Goal: Task Accomplishment & Management: Complete application form

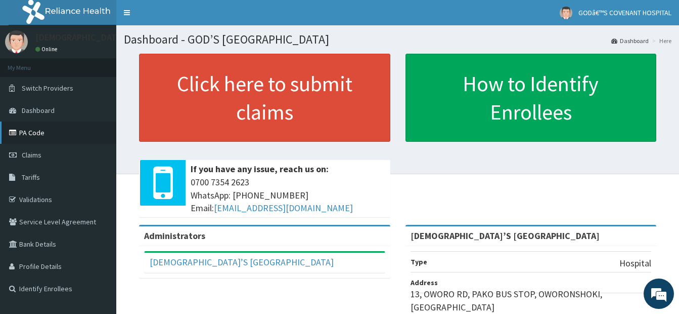
click at [38, 130] on link "PA Code" at bounding box center [58, 132] width 116 height 22
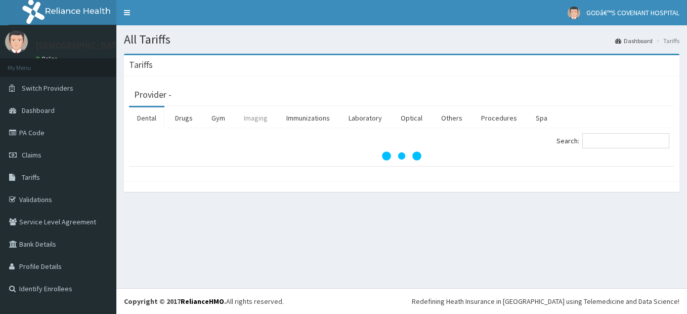
click at [254, 120] on link "Imaging" at bounding box center [256, 117] width 40 height 21
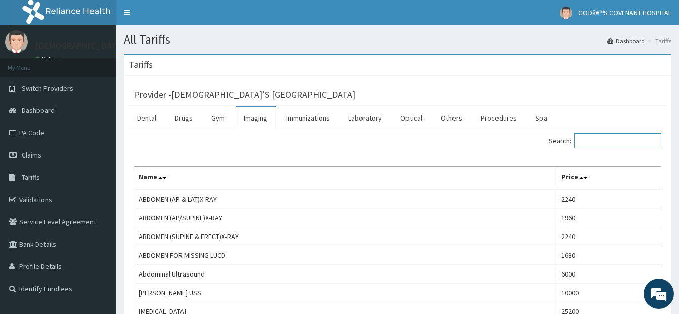
click at [598, 140] on input "Search:" at bounding box center [617, 140] width 87 height 15
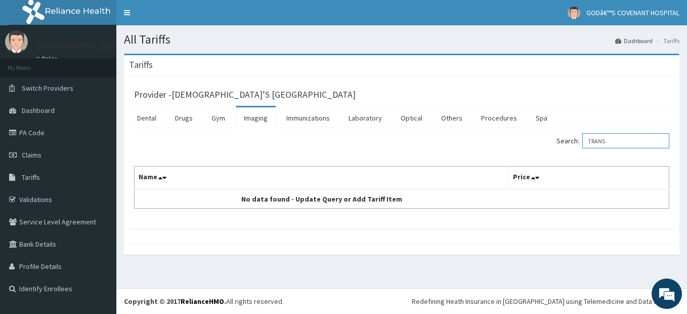
click at [618, 142] on input "TRANS" at bounding box center [625, 140] width 87 height 15
type input "T"
drag, startPoint x: 608, startPoint y: 143, endPoint x: 601, endPoint y: 144, distance: 6.7
click at [601, 144] on input "VAGI" at bounding box center [625, 140] width 87 height 15
drag, startPoint x: 608, startPoint y: 139, endPoint x: 595, endPoint y: 140, distance: 12.7
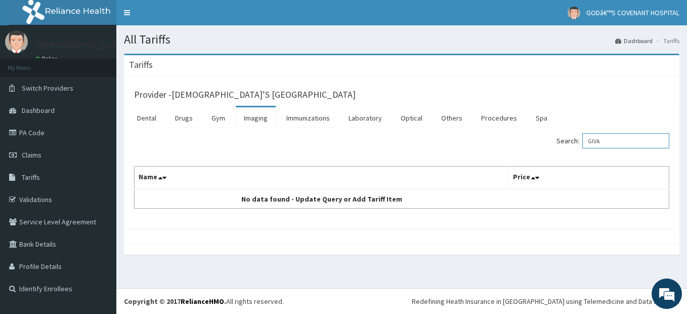
click at [595, 140] on input "GIVA" at bounding box center [625, 140] width 87 height 15
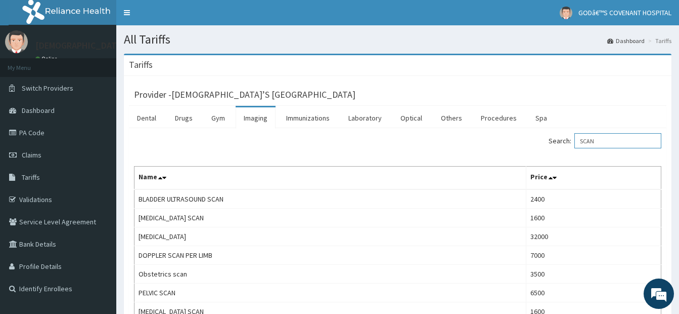
click at [605, 138] on input "SCAN" at bounding box center [617, 140] width 87 height 15
drag, startPoint x: 591, startPoint y: 142, endPoint x: 585, endPoint y: 142, distance: 6.6
click at [585, 142] on input "SCAN" at bounding box center [617, 140] width 87 height 15
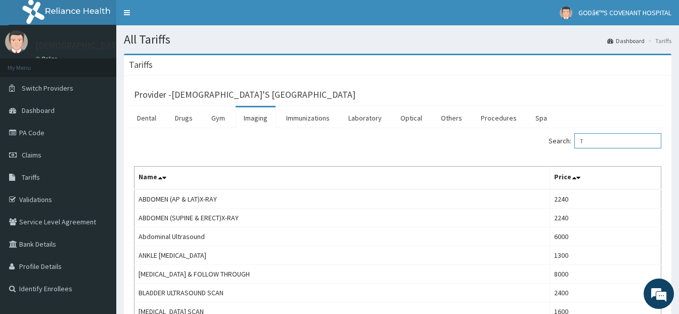
drag, startPoint x: 594, startPoint y: 141, endPoint x: 582, endPoint y: 142, distance: 12.1
click at [583, 142] on input "T" at bounding box center [617, 140] width 87 height 15
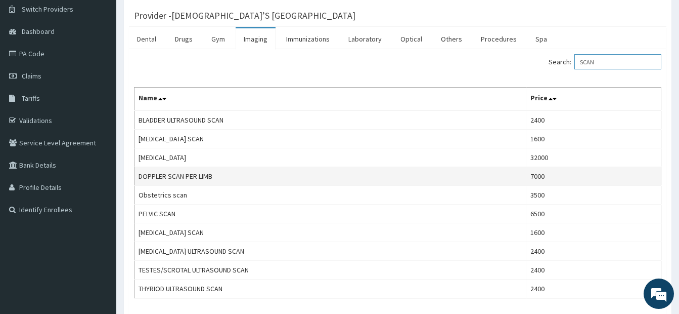
scroll to position [101, 0]
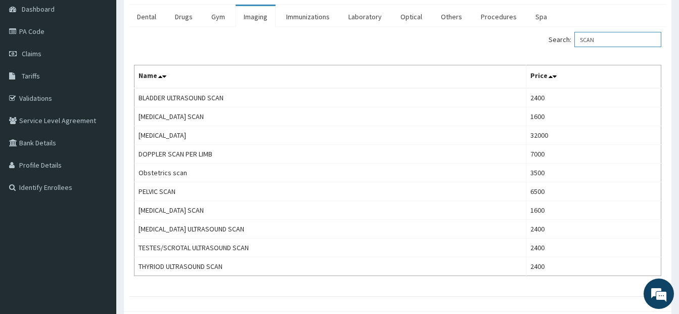
drag, startPoint x: 601, startPoint y: 40, endPoint x: 580, endPoint y: 40, distance: 21.2
click at [580, 40] on label "Search: SCAN" at bounding box center [605, 39] width 113 height 15
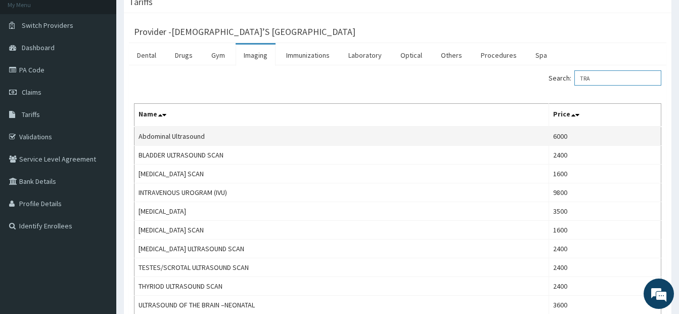
scroll to position [51, 0]
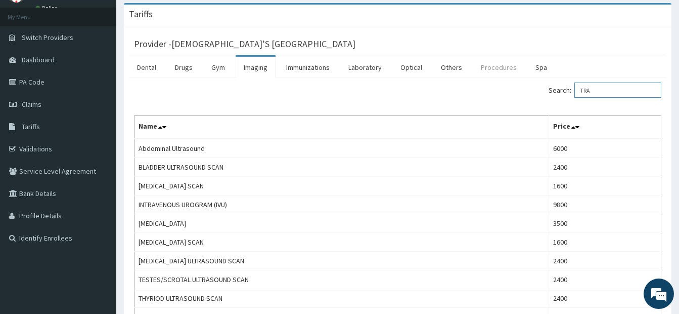
type input "TRA"
click at [490, 69] on link "Procedures" at bounding box center [499, 67] width 52 height 21
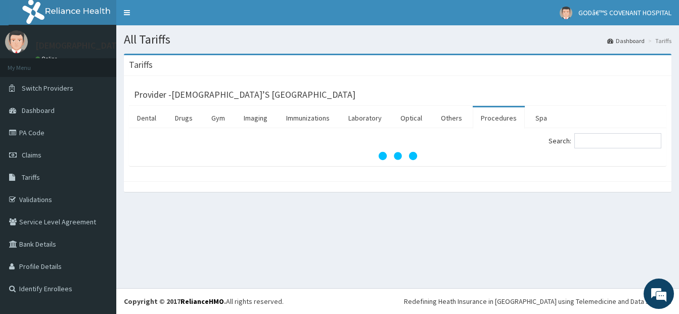
scroll to position [0, 0]
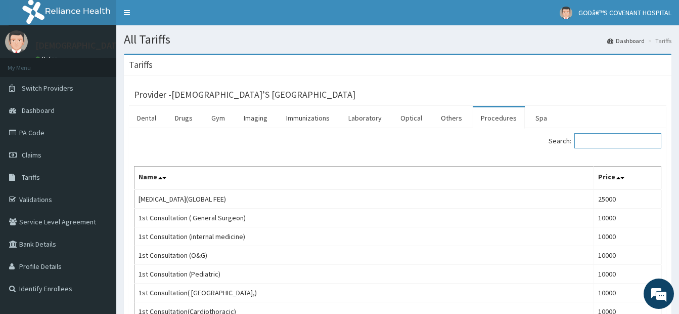
drag, startPoint x: 611, startPoint y: 146, endPoint x: 615, endPoint y: 135, distance: 11.6
click at [612, 146] on input "Search:" at bounding box center [617, 140] width 87 height 15
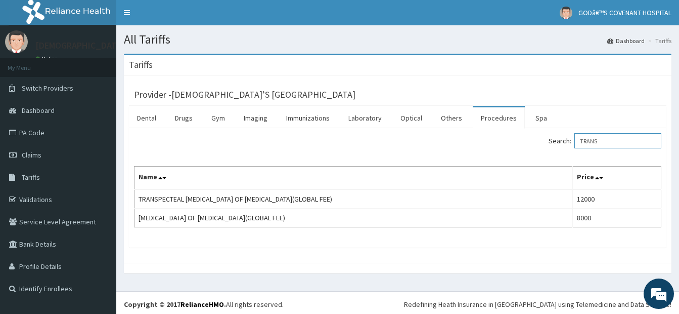
drag, startPoint x: 610, startPoint y: 141, endPoint x: 581, endPoint y: 141, distance: 28.8
click at [581, 141] on label "Search: TRANS" at bounding box center [605, 140] width 113 height 15
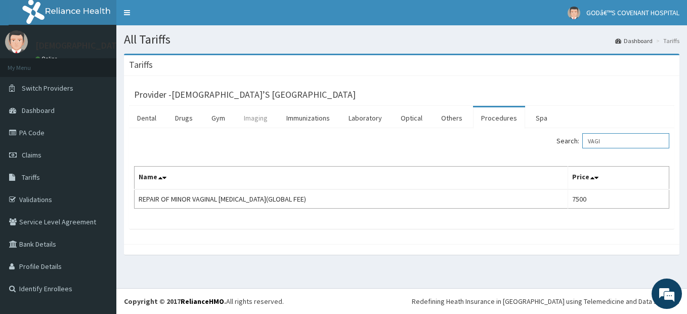
type input "VAGI"
click at [264, 116] on link "Imaging" at bounding box center [256, 117] width 40 height 21
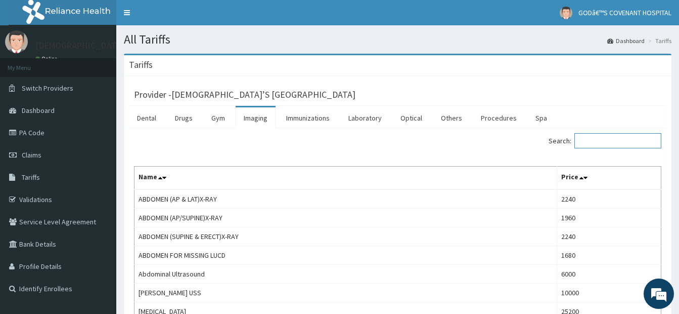
click at [612, 141] on input "Search:" at bounding box center [617, 140] width 87 height 15
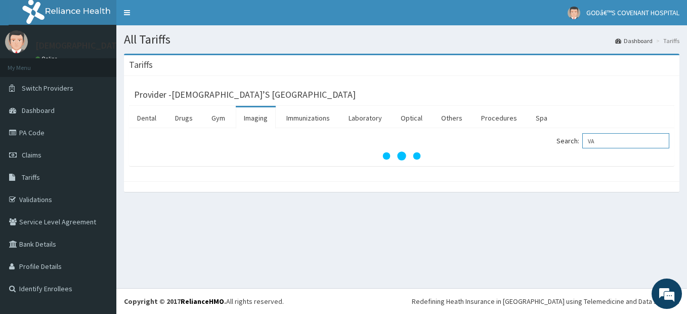
type input "V"
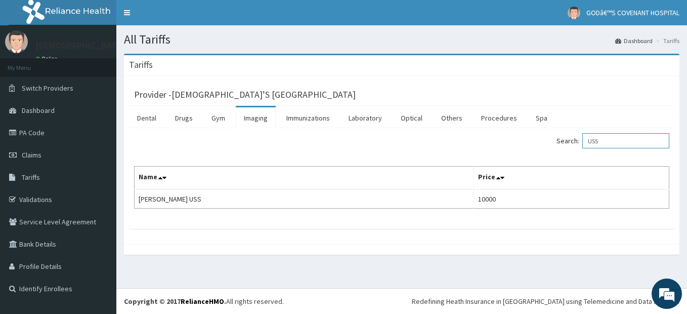
type input "USS"
click at [259, 118] on link "Imaging" at bounding box center [256, 117] width 40 height 21
click at [287, 120] on link "Immunizations" at bounding box center [308, 117] width 60 height 21
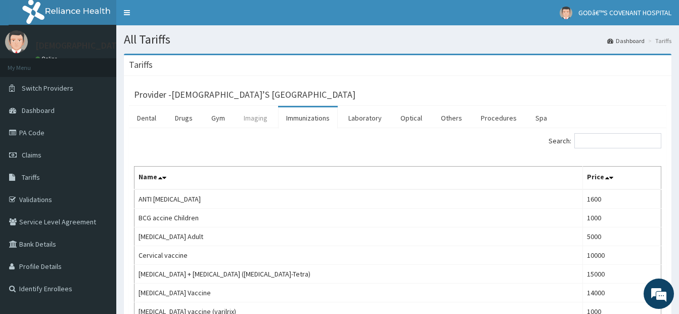
click at [260, 121] on link "Imaging" at bounding box center [256, 117] width 40 height 21
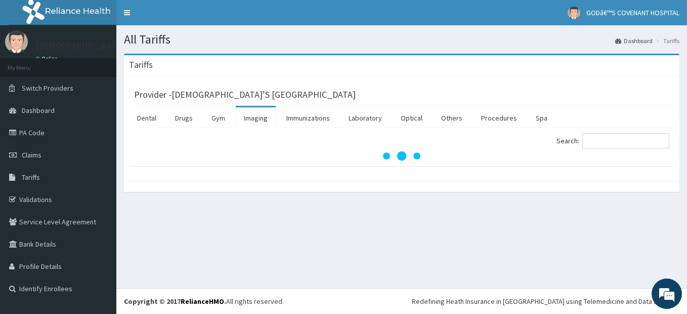
click at [258, 121] on link "Imaging" at bounding box center [256, 117] width 40 height 21
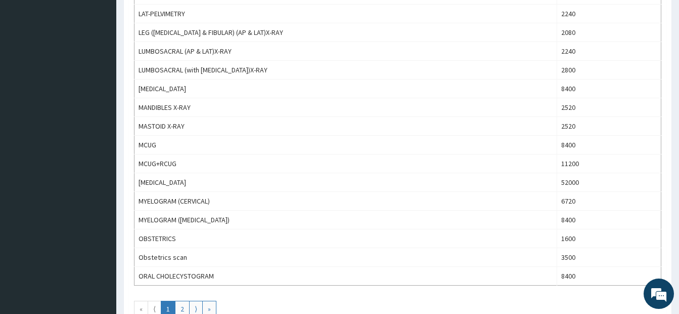
scroll to position [860, 0]
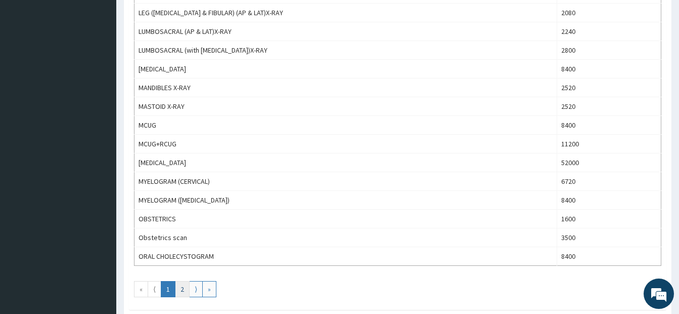
click at [185, 289] on link "2" at bounding box center [182, 289] width 15 height 16
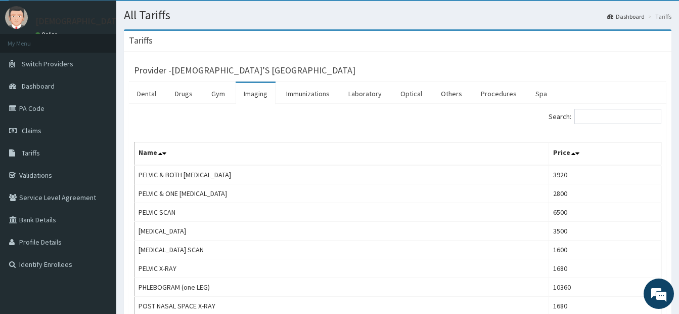
scroll to position [0, 0]
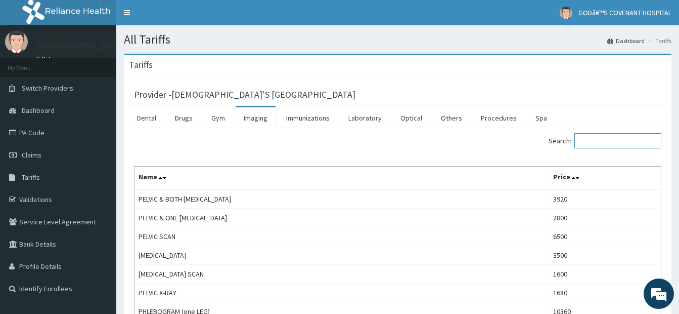
click at [603, 143] on input "Search:" at bounding box center [617, 140] width 87 height 15
type input "TRA"
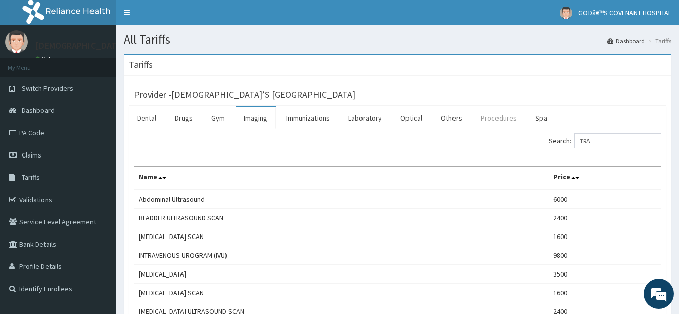
click at [497, 117] on link "Procedures" at bounding box center [499, 117] width 52 height 21
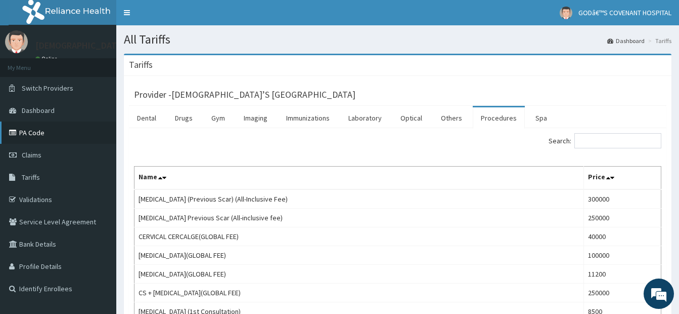
click at [37, 128] on link "PA Code" at bounding box center [58, 132] width 116 height 22
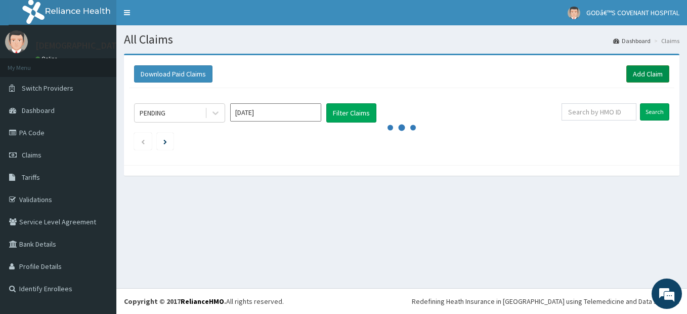
click at [635, 70] on link "Add Claim" at bounding box center [647, 73] width 43 height 17
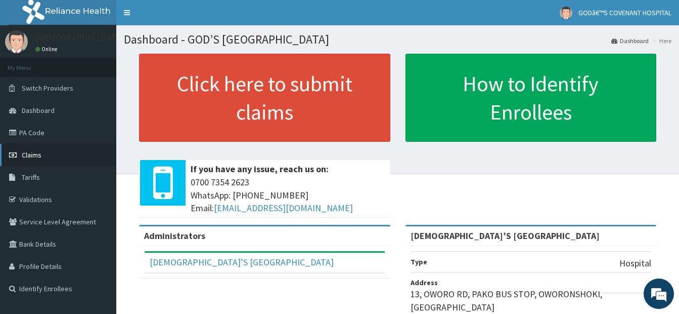
click at [37, 154] on span "Claims" at bounding box center [32, 154] width 20 height 9
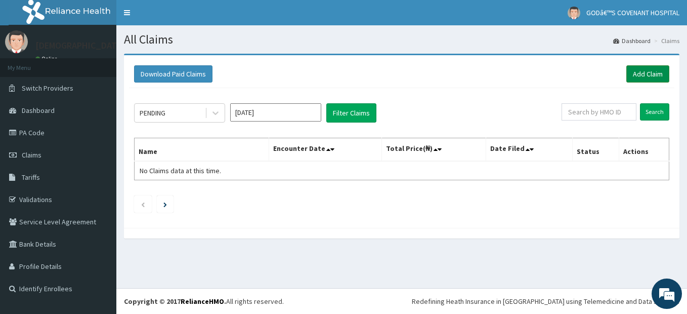
click at [645, 77] on link "Add Claim" at bounding box center [647, 73] width 43 height 17
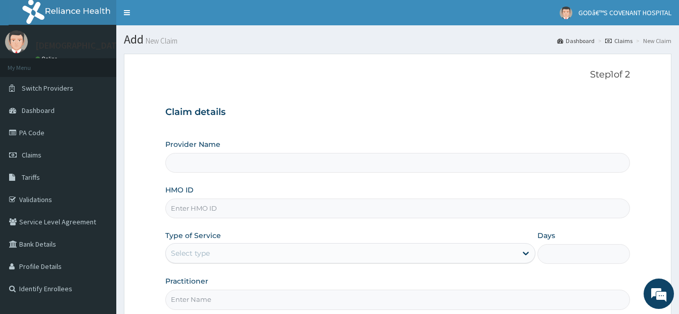
type input "[DEMOGRAPHIC_DATA]’S [GEOGRAPHIC_DATA]"
click at [203, 212] on input "HMO ID" at bounding box center [397, 208] width 465 height 20
type input "MFD/10079/B"
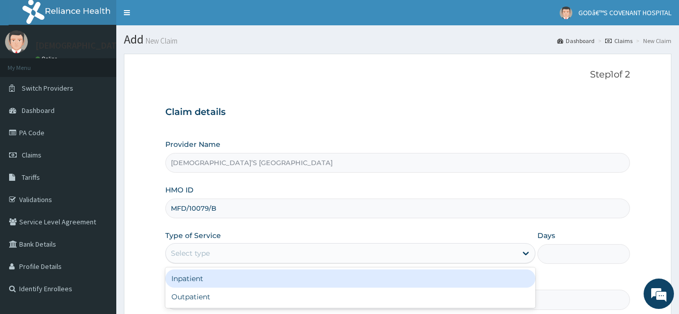
click at [208, 251] on div "Select type" at bounding box center [190, 253] width 39 height 10
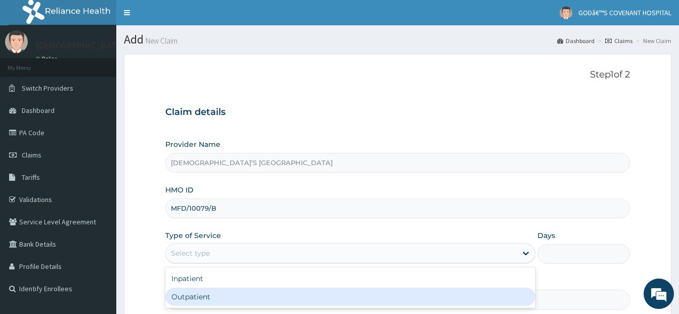
click at [195, 296] on div "Outpatient" at bounding box center [350, 296] width 370 height 18
type input "1"
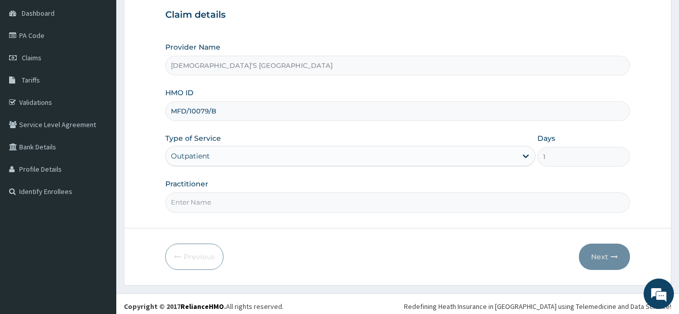
scroll to position [102, 0]
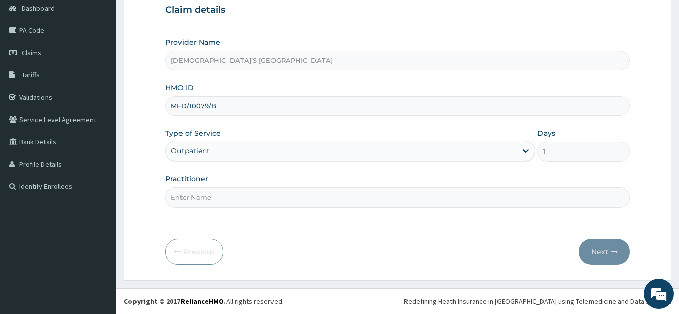
click at [222, 200] on input "Practitioner" at bounding box center [397, 197] width 465 height 20
type input "DR. DARE"
click at [596, 252] on button "Next" at bounding box center [604, 251] width 51 height 26
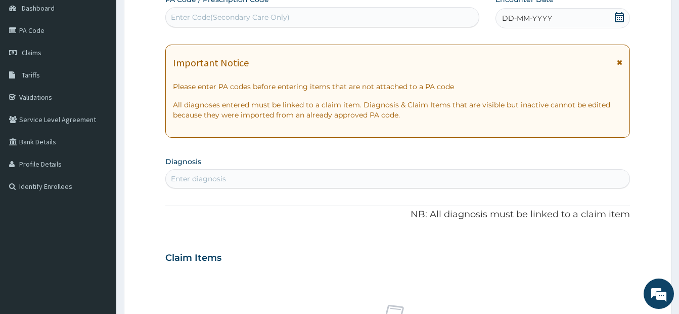
click at [612, 15] on div "DD-MM-YYYY" at bounding box center [563, 18] width 135 height 20
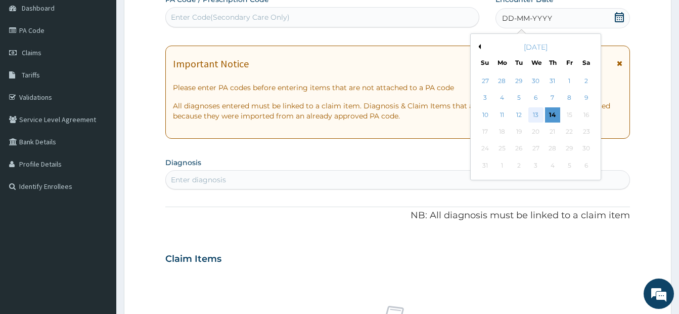
click at [534, 113] on div "13" at bounding box center [535, 114] width 15 height 15
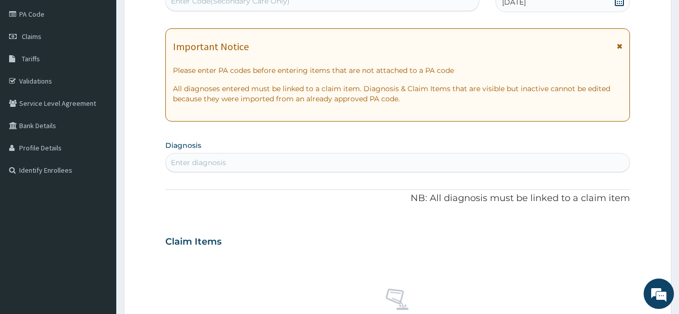
scroll to position [152, 0]
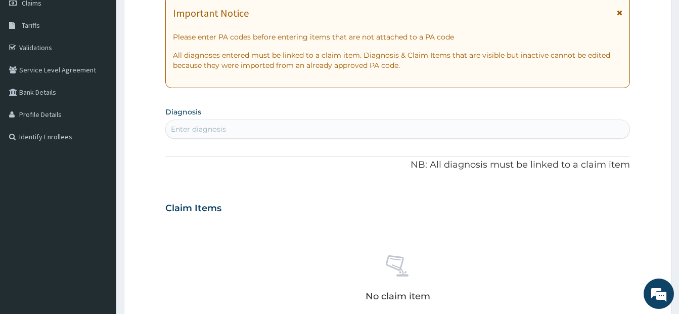
click at [258, 130] on div "Enter diagnosis" at bounding box center [398, 129] width 464 height 16
type input "PLASM"
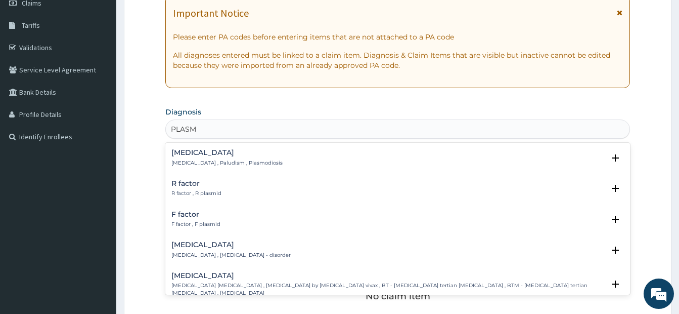
click at [200, 150] on h4 "Malaria" at bounding box center [226, 153] width 111 height 8
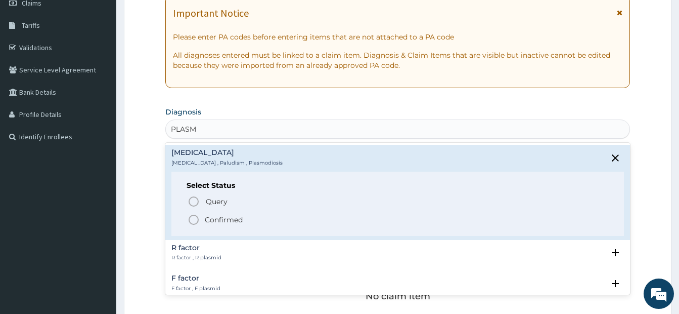
click at [194, 217] on icon "status option filled" at bounding box center [194, 219] width 12 height 12
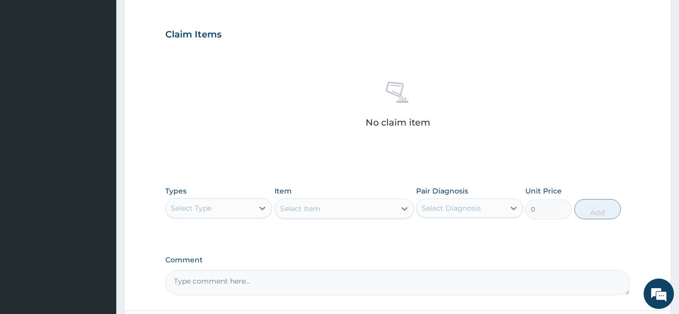
scroll to position [354, 0]
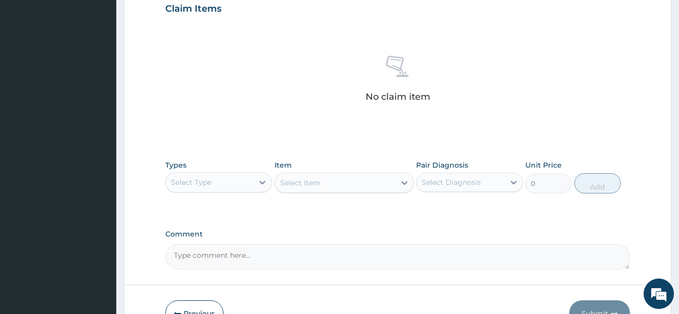
click at [195, 185] on div "Select Type" at bounding box center [191, 182] width 40 height 10
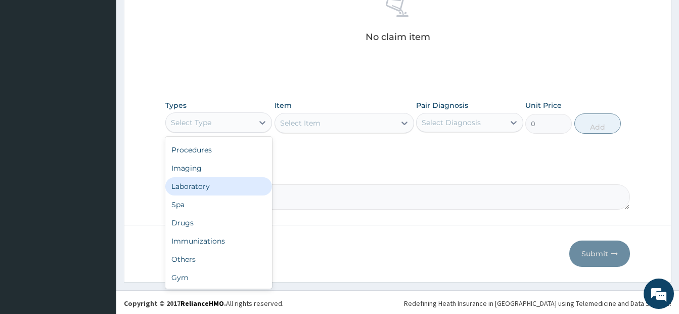
scroll to position [416, 0]
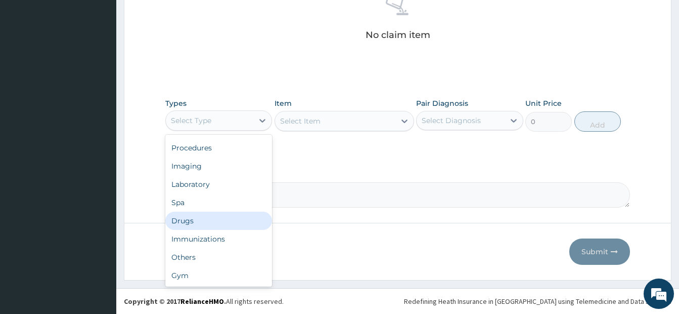
click at [183, 225] on div "Drugs" at bounding box center [218, 220] width 107 height 18
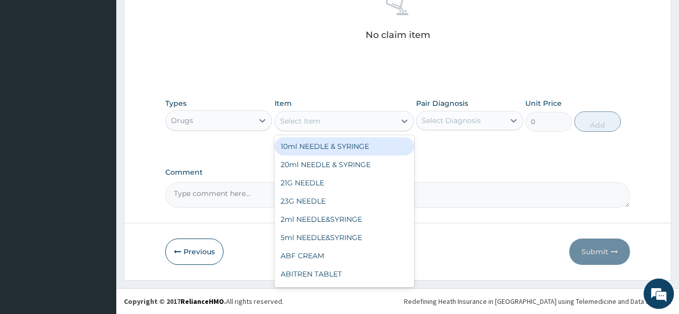
click at [333, 118] on div "Select Item" at bounding box center [335, 121] width 120 height 16
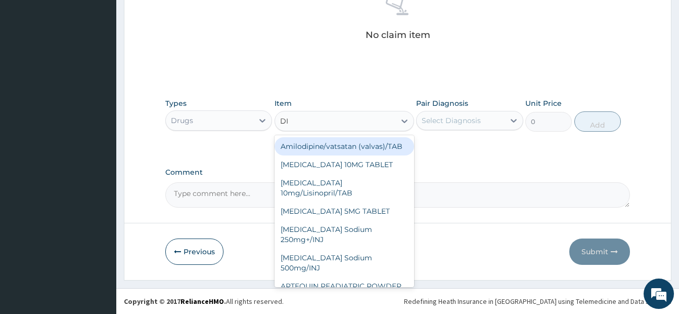
type input "DIC"
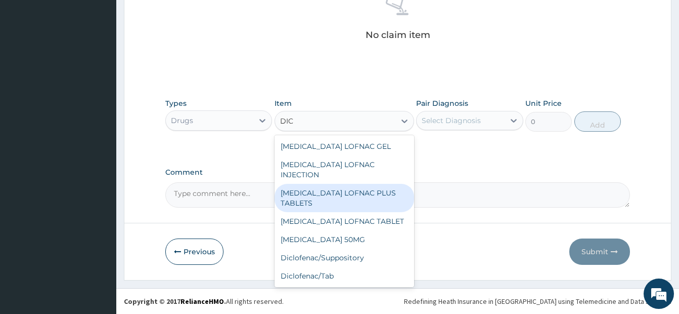
scroll to position [146, 0]
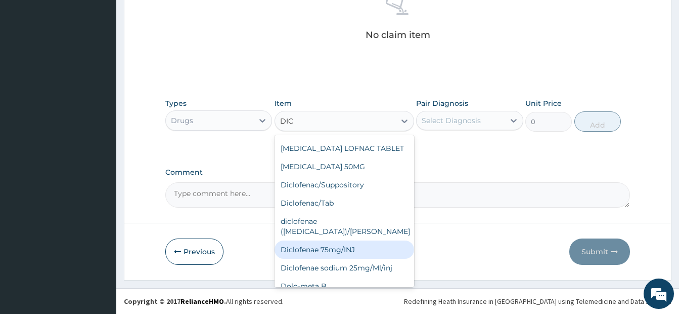
click at [343, 240] on div "Diclofenae 75mg/INJ" at bounding box center [345, 249] width 140 height 18
type input "1000"
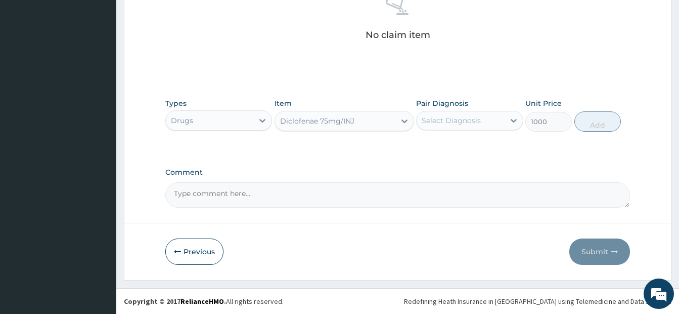
click at [468, 124] on div "Select Diagnosis" at bounding box center [451, 120] width 59 height 10
click at [432, 148] on div "Malaria" at bounding box center [469, 146] width 107 height 21
checkbox input "true"
click at [595, 123] on button "Add" at bounding box center [597, 121] width 47 height 20
type input "0"
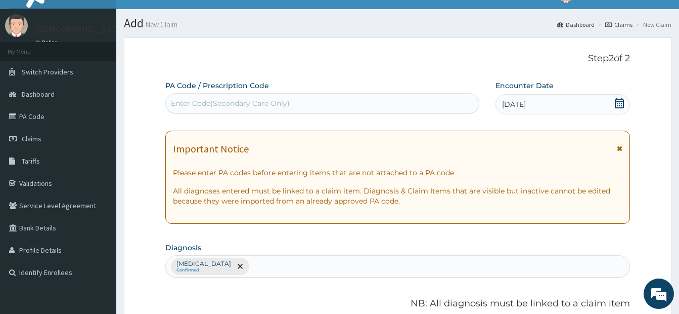
scroll to position [0, 0]
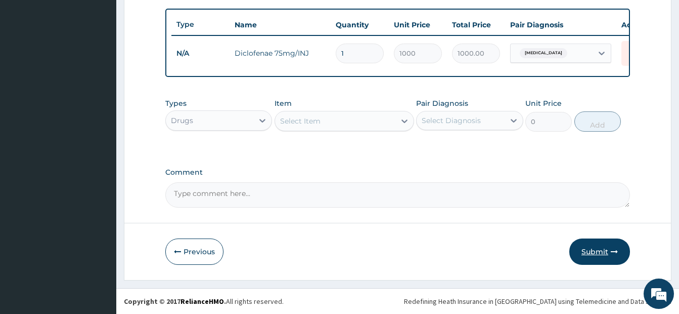
click at [590, 251] on button "Submit" at bounding box center [599, 251] width 61 height 26
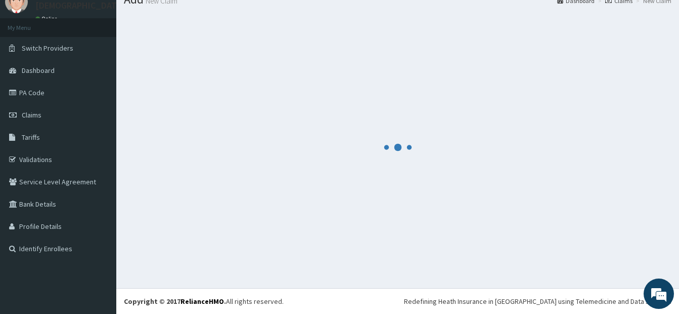
scroll to position [375, 0]
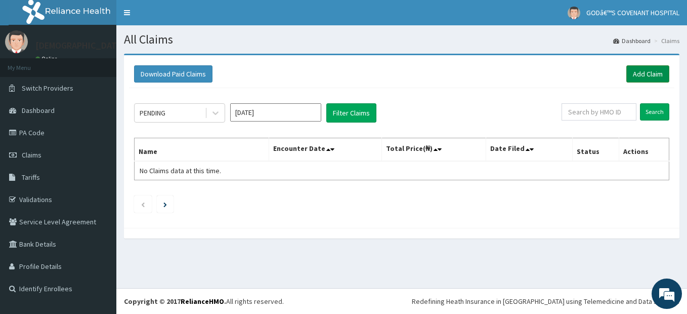
click at [662, 78] on link "Add Claim" at bounding box center [647, 73] width 43 height 17
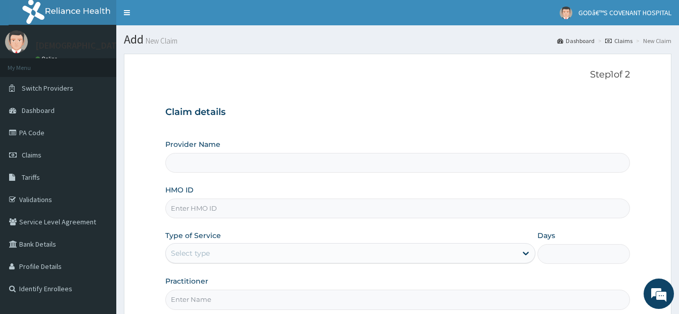
type input "[DEMOGRAPHIC_DATA]’S [GEOGRAPHIC_DATA]"
click at [199, 208] on input "HMO ID" at bounding box center [397, 208] width 465 height 20
type input "AGA/10083/A"
click at [220, 252] on div "Select type" at bounding box center [341, 253] width 351 height 16
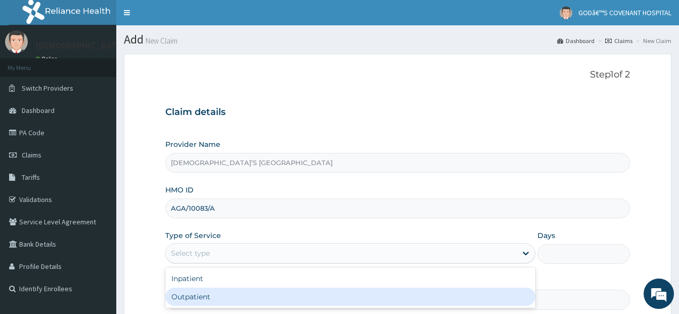
click at [198, 299] on div "Outpatient" at bounding box center [350, 296] width 370 height 18
type input "1"
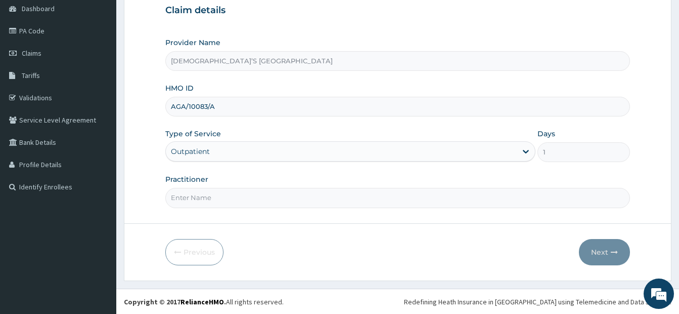
scroll to position [102, 0]
click at [288, 198] on input "Practitioner" at bounding box center [397, 197] width 465 height 20
click at [233, 200] on input "DR. DARE" at bounding box center [397, 197] width 465 height 20
type input "DR. ODURINDE"
click at [609, 243] on button "Next" at bounding box center [604, 251] width 51 height 26
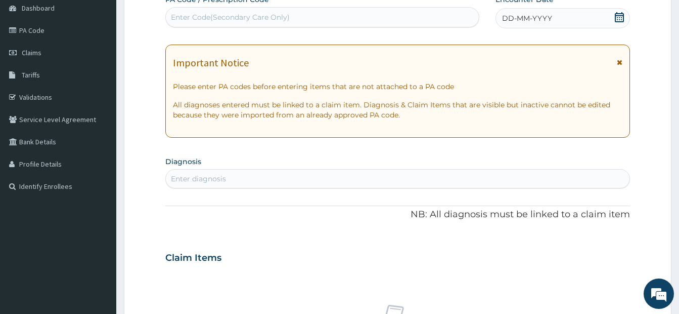
click at [388, 19] on div "Enter Code(Secondary Care Only)" at bounding box center [322, 17] width 313 height 16
type input "PA/207E1B"
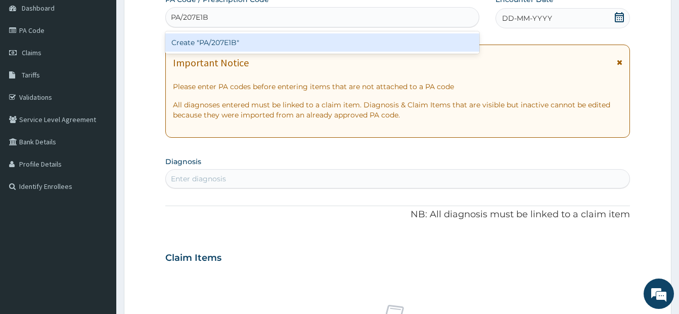
click at [353, 42] on div "Create "PA/207E1B"" at bounding box center [322, 42] width 314 height 18
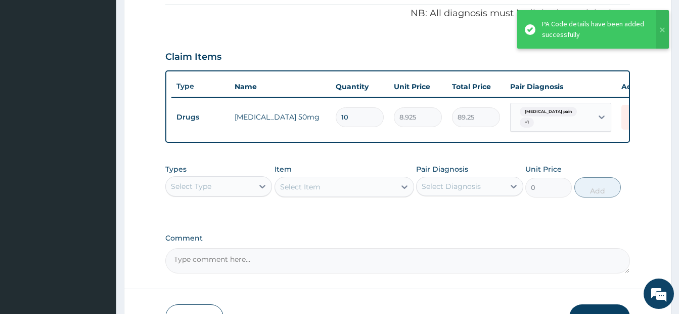
scroll to position [354, 0]
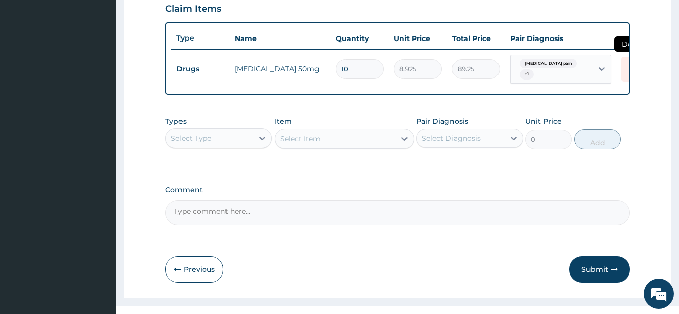
click at [624, 71] on icon at bounding box center [632, 69] width 22 height 25
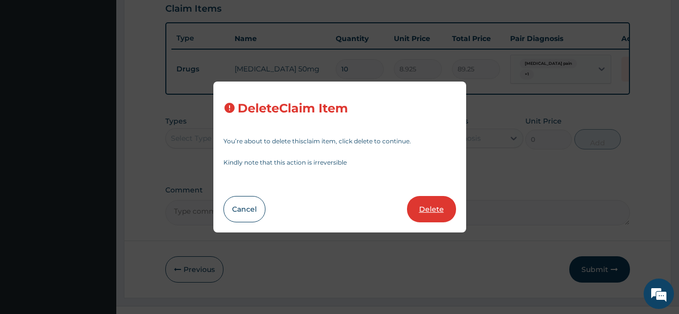
click at [433, 210] on button "Delete" at bounding box center [431, 209] width 49 height 26
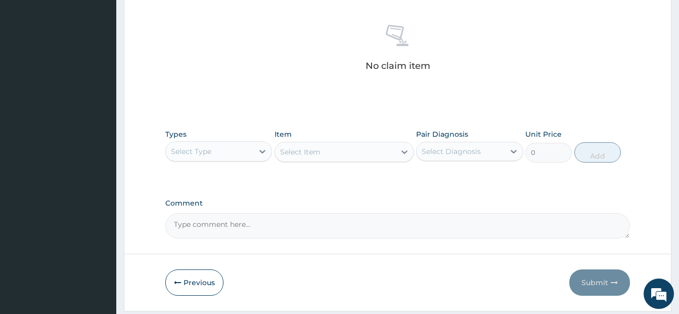
scroll to position [416, 0]
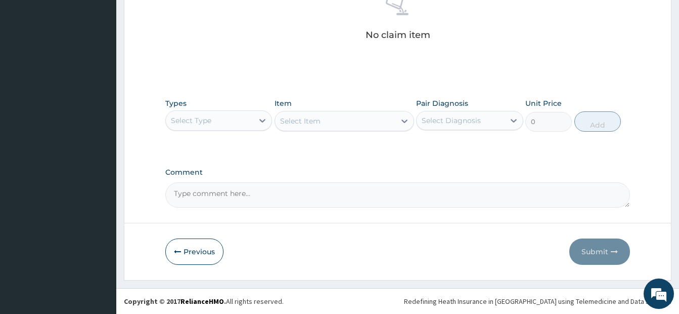
click at [216, 117] on div "Select Type" at bounding box center [209, 120] width 87 height 16
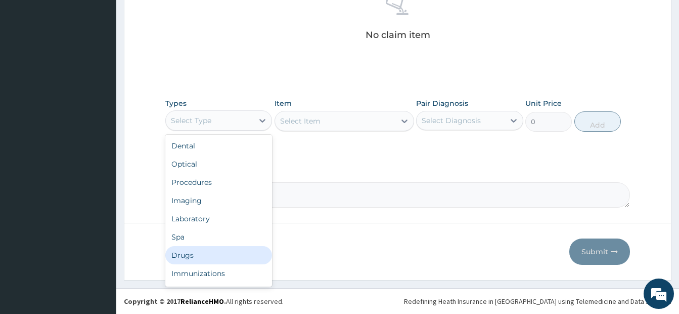
click at [201, 254] on div "Drugs" at bounding box center [218, 255] width 107 height 18
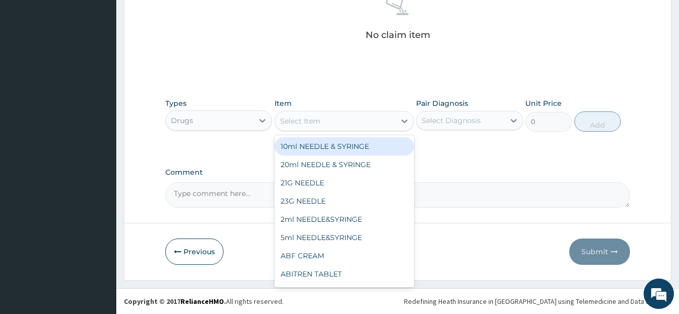
click at [322, 123] on div "Select Item" at bounding box center [335, 121] width 120 height 16
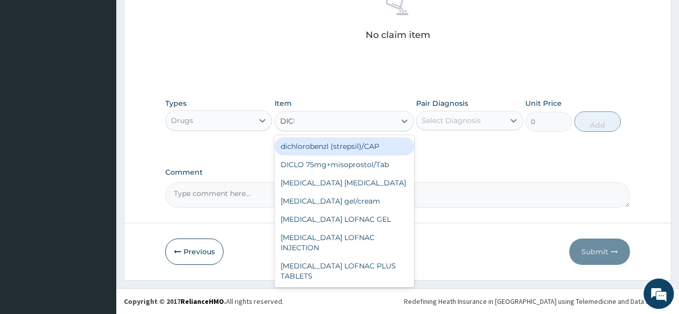
type input "DICLO"
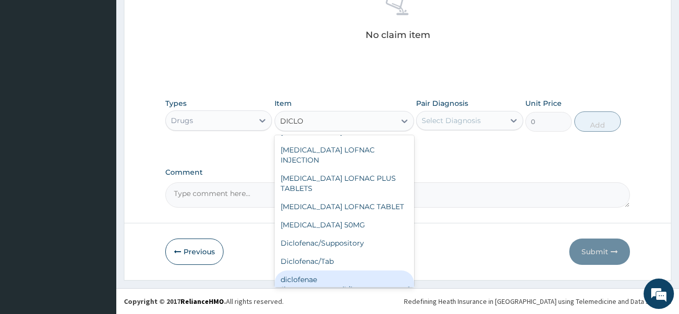
scroll to position [127, 0]
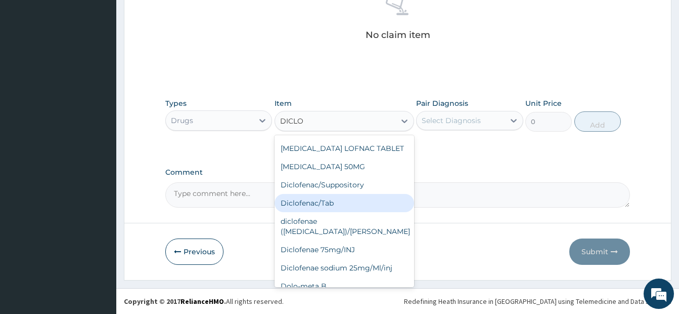
click at [335, 194] on div "Diclofenac/Tab" at bounding box center [345, 203] width 140 height 18
type input "60"
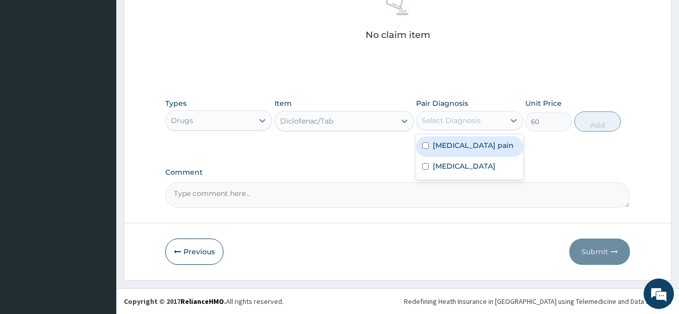
click at [444, 127] on div "Select Diagnosis" at bounding box center [460, 120] width 87 height 16
click at [422, 146] on input "checkbox" at bounding box center [425, 145] width 7 height 7
checkbox input "true"
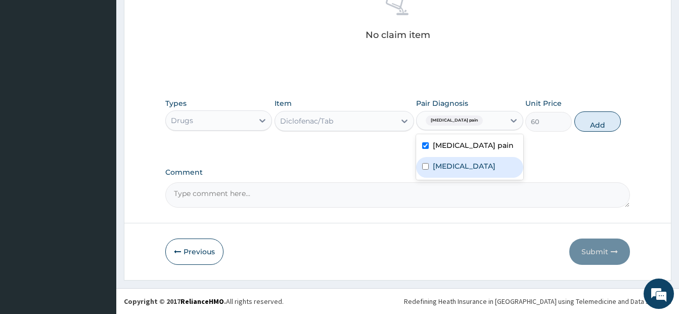
click at [423, 164] on input "checkbox" at bounding box center [425, 166] width 7 height 7
checkbox input "true"
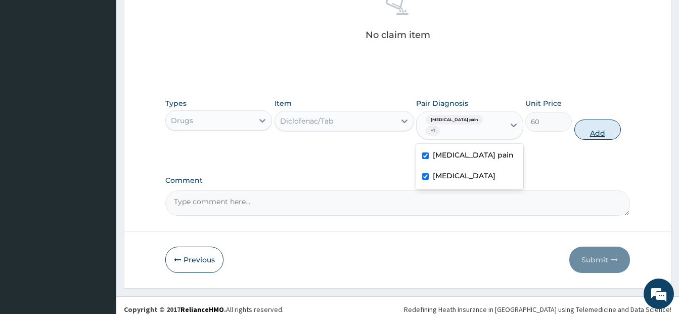
click at [586, 129] on button "Add" at bounding box center [597, 129] width 47 height 20
type input "0"
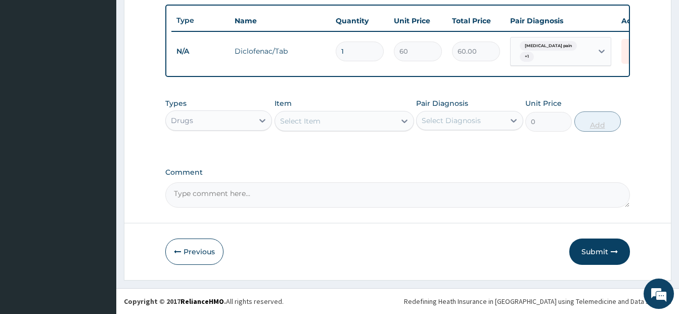
scroll to position [379, 0]
click at [359, 43] on input "1" at bounding box center [360, 51] width 48 height 20
type input "10"
type input "600.00"
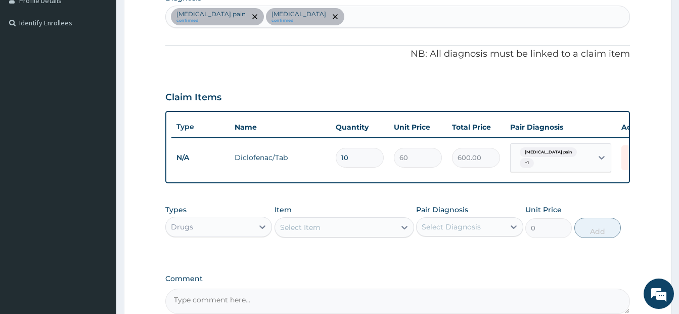
scroll to position [278, 0]
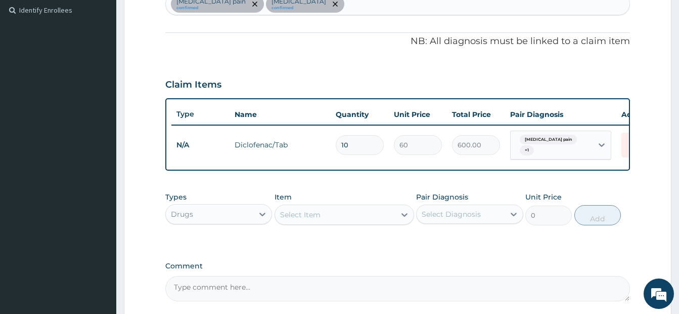
type input "10"
click at [228, 222] on div "Drugs" at bounding box center [209, 214] width 87 height 16
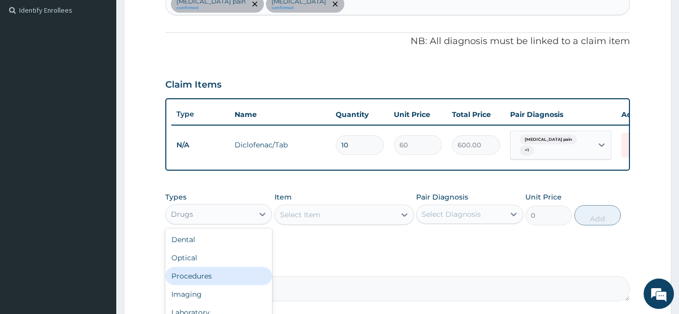
click at [191, 283] on div "Procedures" at bounding box center [218, 275] width 107 height 18
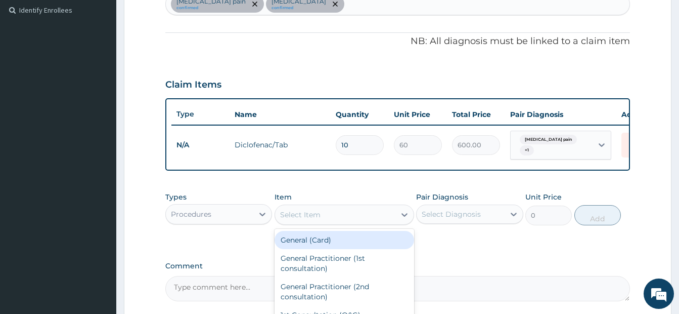
click at [320, 219] on div "Select Item" at bounding box center [300, 214] width 40 height 10
type input "GP"
click at [319, 244] on div "GP CONSULTATION" at bounding box center [345, 240] width 140 height 18
type input "3500"
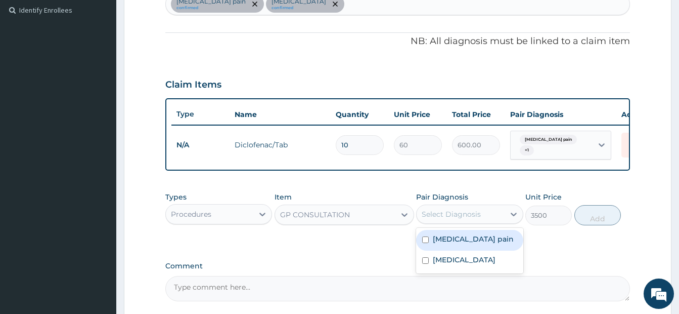
click at [451, 222] on div "Select Diagnosis" at bounding box center [460, 214] width 87 height 16
drag, startPoint x: 432, startPoint y: 250, endPoint x: 428, endPoint y: 254, distance: 6.1
click at [432, 250] on div "Musculoskeletal pain" at bounding box center [469, 240] width 107 height 21
checkbox input "true"
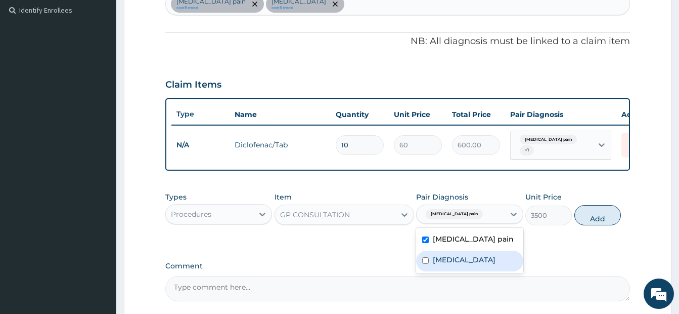
click at [424, 263] on input "checkbox" at bounding box center [425, 260] width 7 height 7
checkbox input "true"
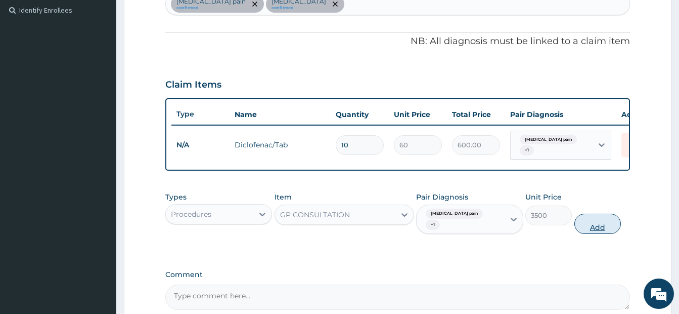
click at [582, 234] on button "Add" at bounding box center [597, 223] width 47 height 20
type input "0"
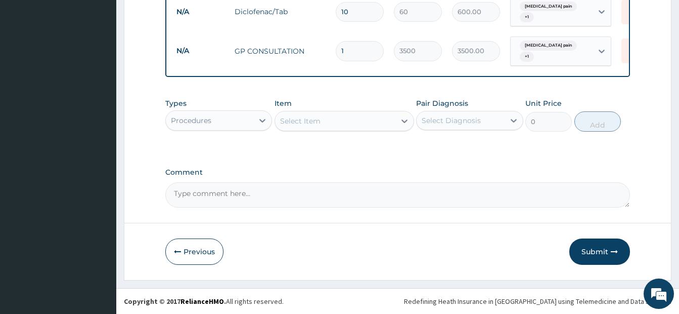
scroll to position [419, 0]
click at [598, 249] on button "Submit" at bounding box center [599, 251] width 61 height 26
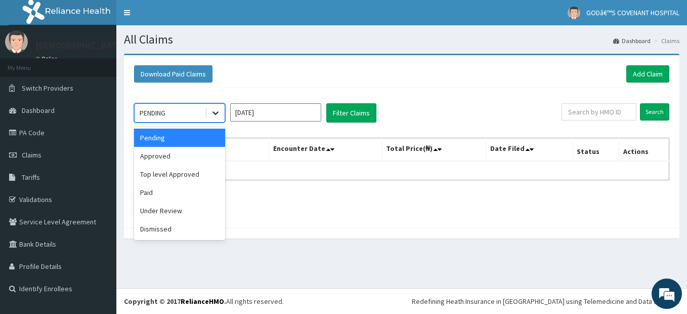
click at [216, 116] on icon at bounding box center [215, 113] width 10 height 10
click at [168, 159] on div "Approved" at bounding box center [179, 156] width 91 height 18
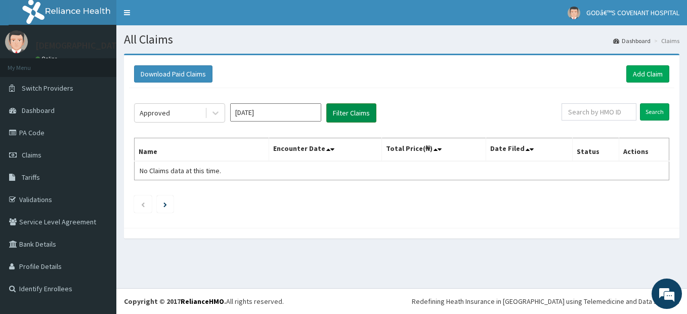
click at [345, 119] on button "Filter Claims" at bounding box center [351, 112] width 50 height 19
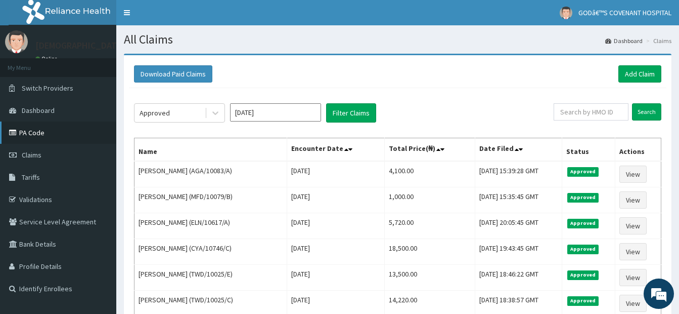
click at [38, 133] on link "PA Code" at bounding box center [58, 132] width 116 height 22
